Goal: Task Accomplishment & Management: Manage account settings

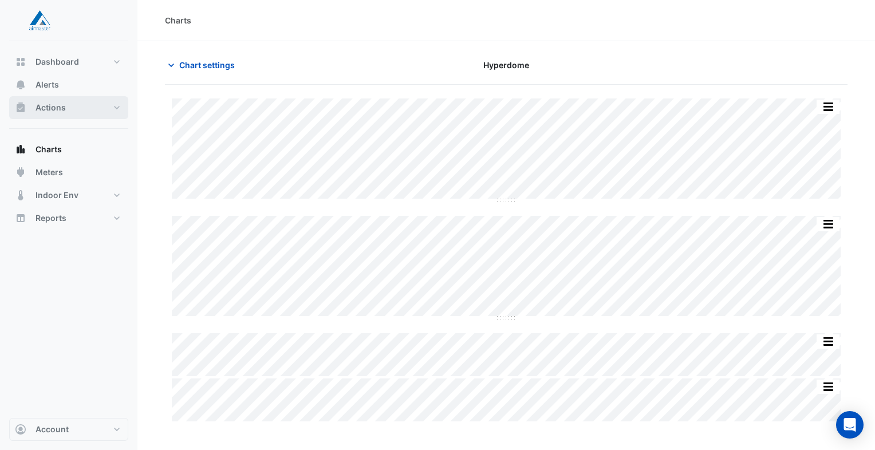
click at [60, 108] on span "Actions" at bounding box center [50, 107] width 30 height 11
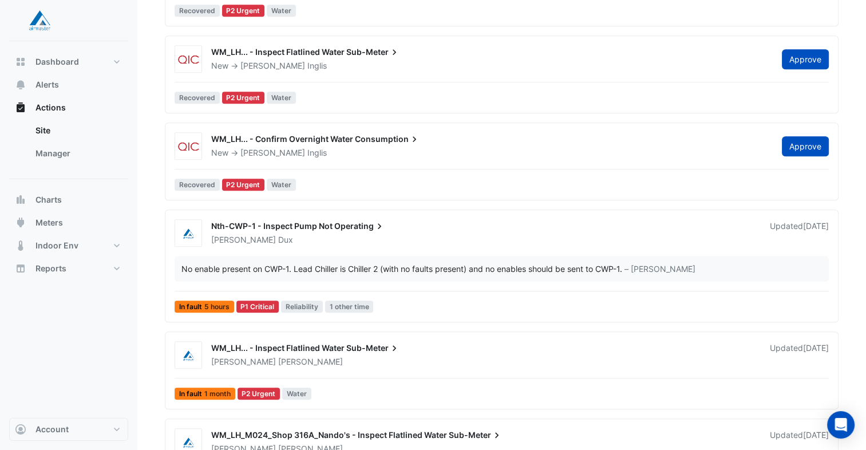
scroll to position [1031, 0]
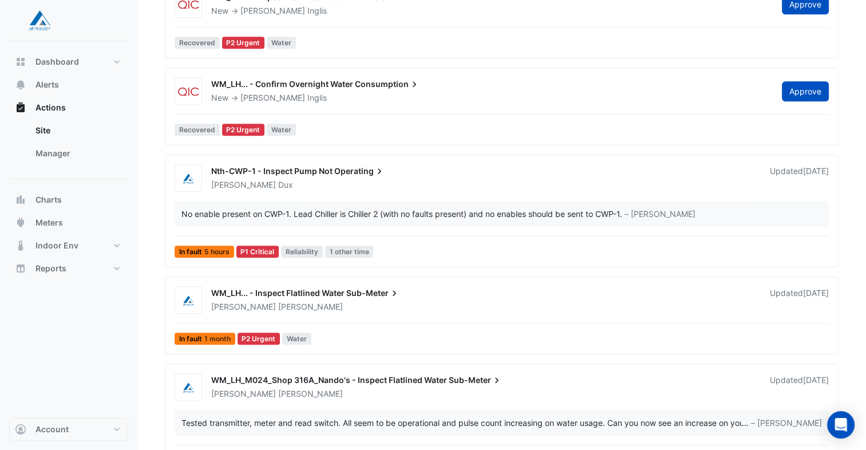
click at [355, 192] on div "Nth-CWP-1 - Inspect Pump Not Operating [PERSON_NAME] Updated [DATE] No enable p…" at bounding box center [502, 213] width 664 height 98
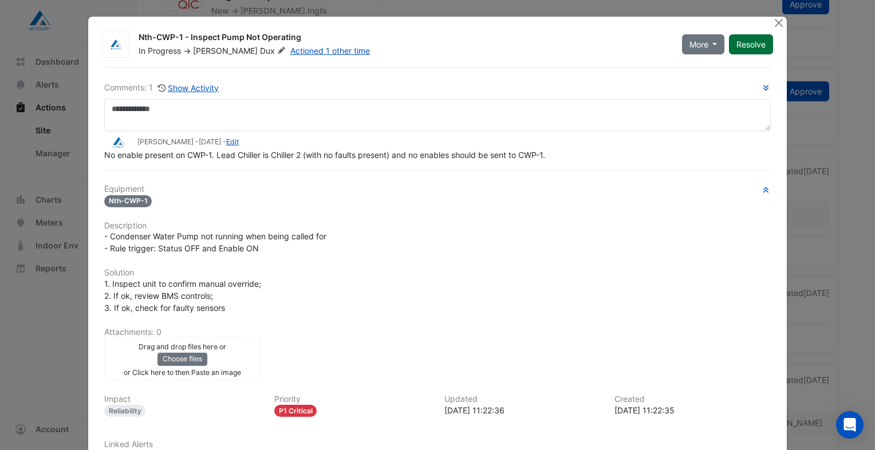
click at [748, 42] on button "Resolve" at bounding box center [751, 44] width 44 height 20
click at [776, 22] on button "Close" at bounding box center [778, 23] width 12 height 12
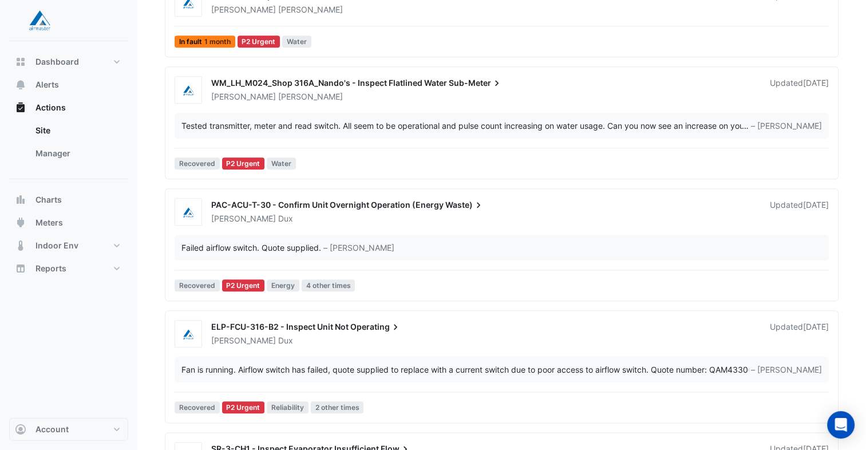
scroll to position [1202, 0]
